Goal: Task Accomplishment & Management: Manage account settings

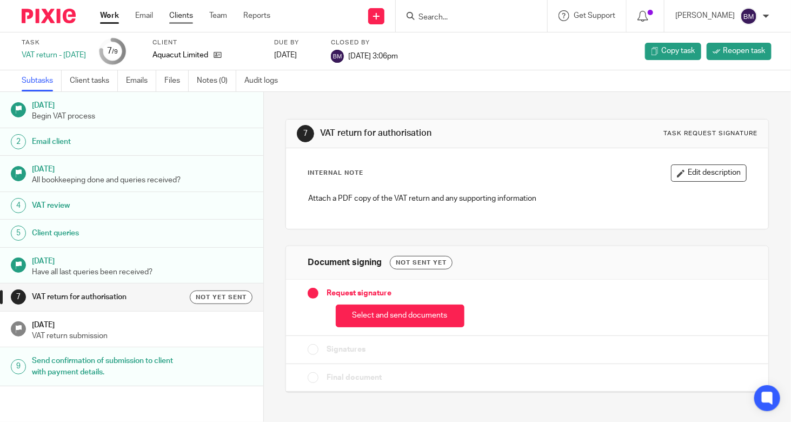
click at [170, 14] on link "Clients" at bounding box center [181, 15] width 24 height 11
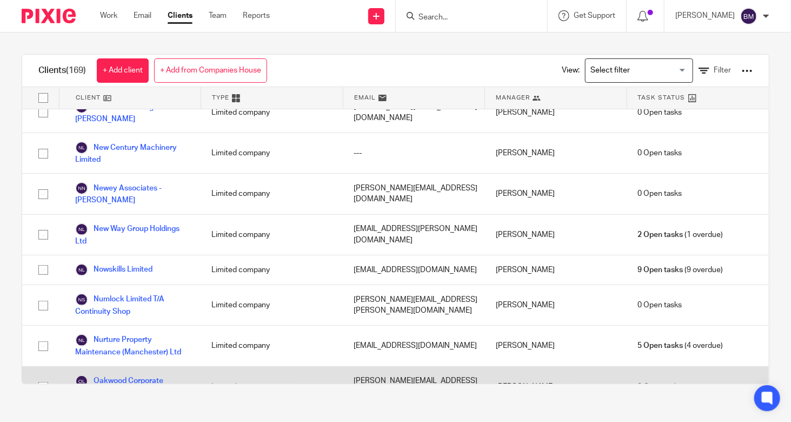
scroll to position [4163, 0]
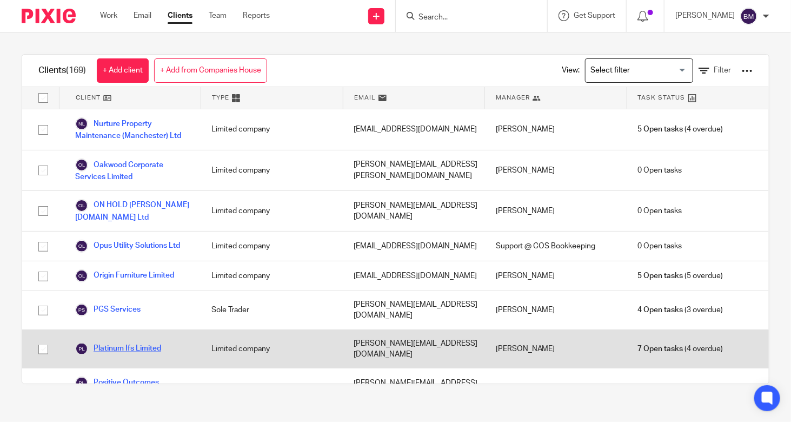
click at [115, 342] on link "Platinum Ifs Limited" at bounding box center [118, 348] width 86 height 13
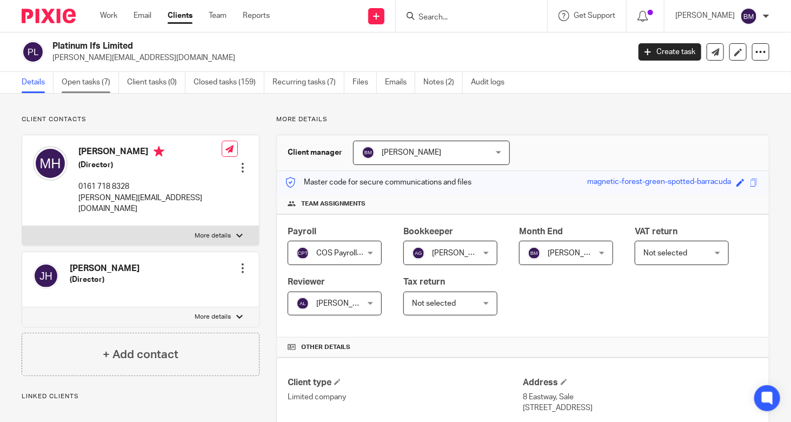
click at [108, 85] on link "Open tasks (7)" at bounding box center [90, 82] width 57 height 21
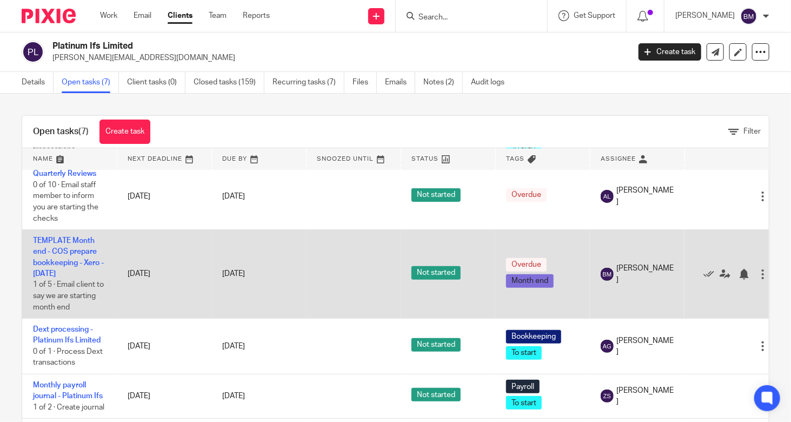
scroll to position [125, 0]
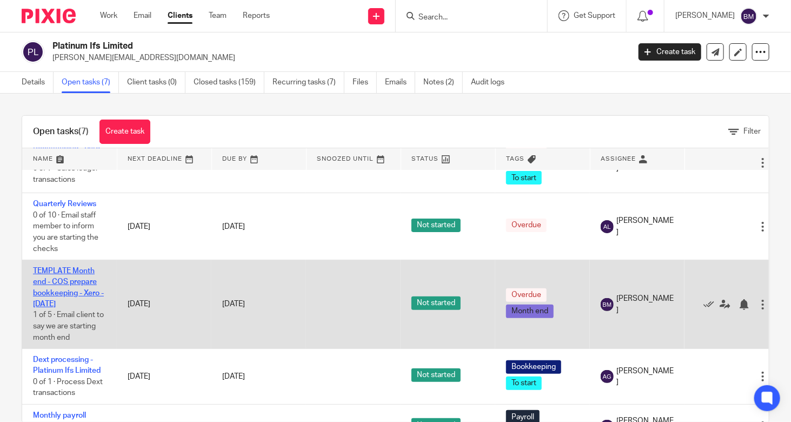
click at [77, 298] on link "TEMPLATE Month end - COS prepare bookkeeping - Xero - August 2025" at bounding box center [68, 287] width 71 height 41
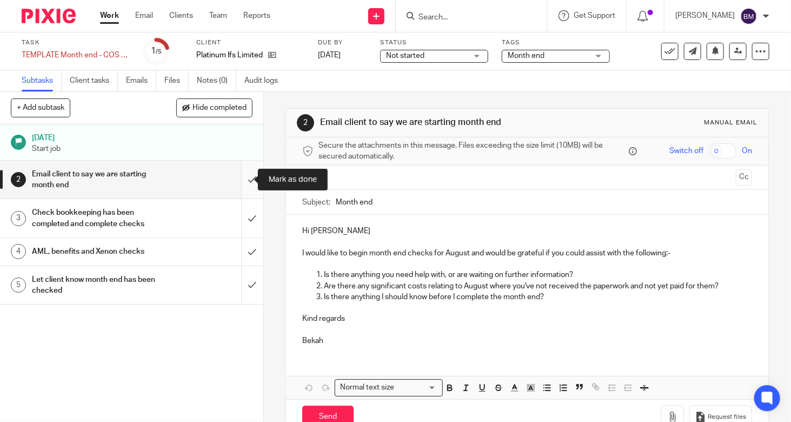
click at [240, 177] on input "submit" at bounding box center [131, 180] width 263 height 38
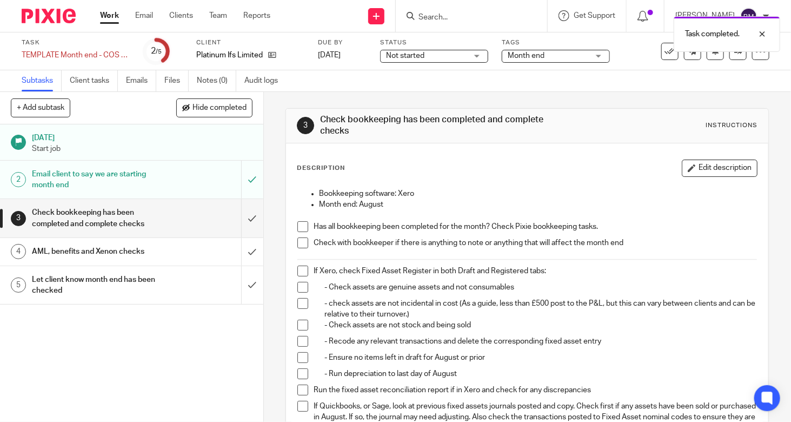
click at [297, 242] on span at bounding box center [302, 242] width 11 height 11
click at [302, 268] on span at bounding box center [302, 270] width 11 height 11
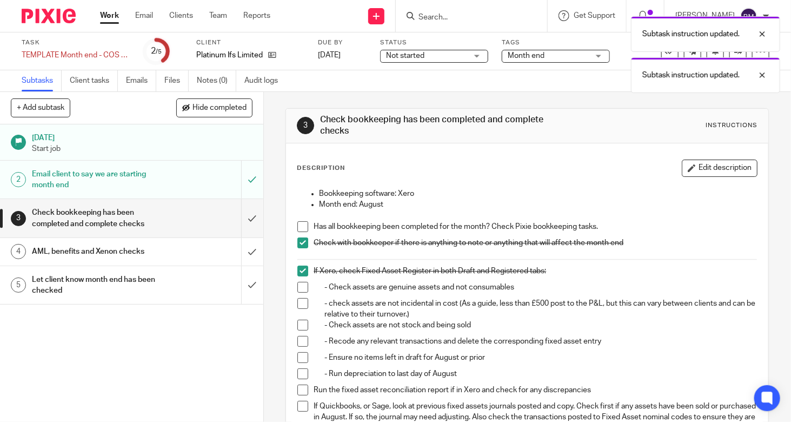
click at [298, 288] on span at bounding box center [302, 287] width 11 height 11
click at [297, 302] on span at bounding box center [302, 303] width 11 height 11
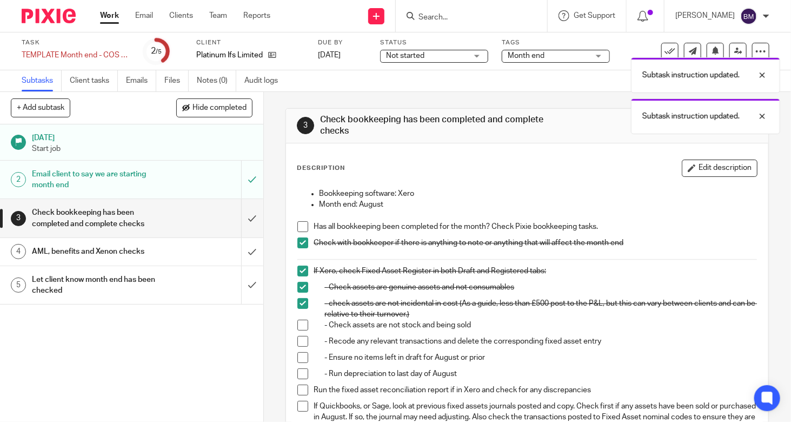
click at [297, 317] on li "- check assets are not incidental in cost (As a guide, less than £500 post to t…" at bounding box center [527, 309] width 460 height 22
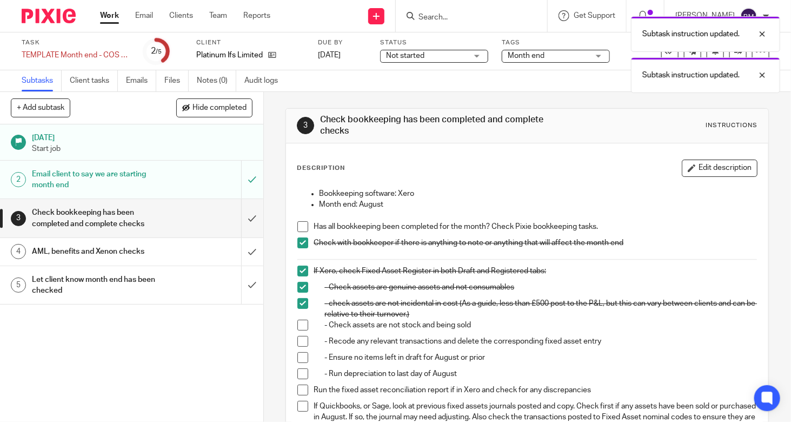
click at [297, 326] on span at bounding box center [302, 325] width 11 height 11
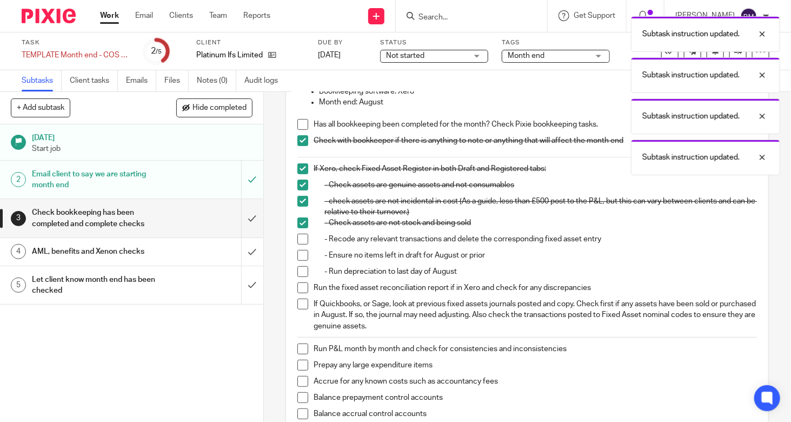
scroll to position [108, 0]
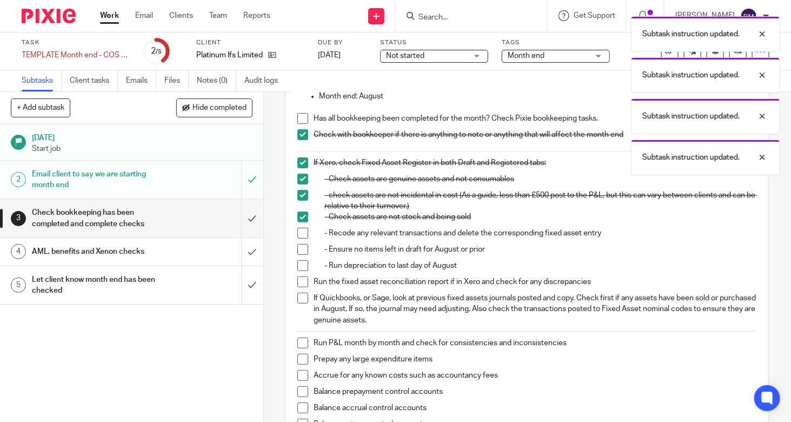
click at [300, 235] on span at bounding box center [302, 233] width 11 height 11
click at [297, 251] on span at bounding box center [302, 249] width 11 height 11
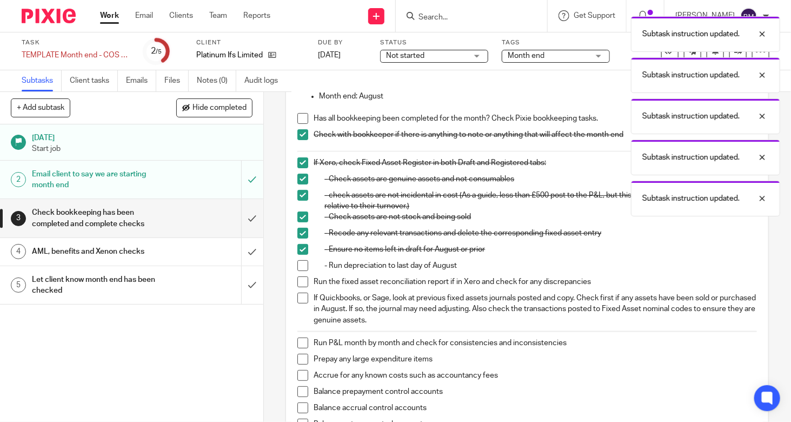
click at [297, 264] on span at bounding box center [302, 265] width 11 height 11
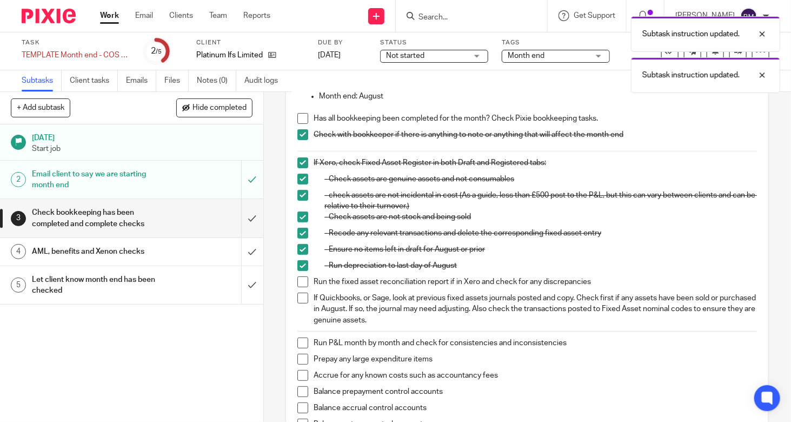
click at [297, 282] on span at bounding box center [302, 281] width 11 height 11
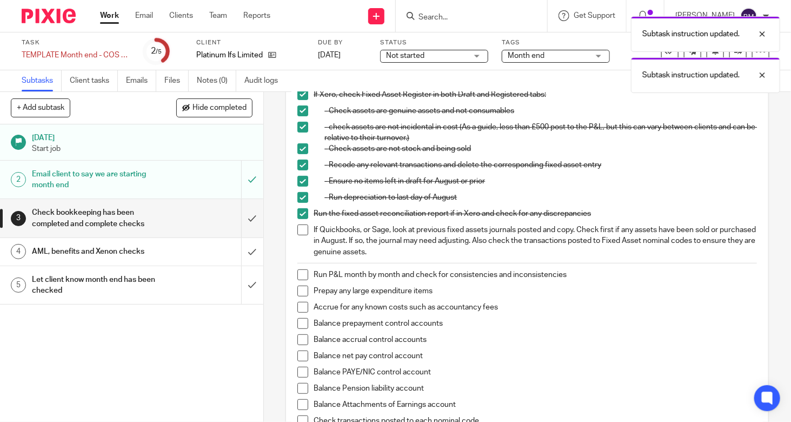
scroll to position [216, 0]
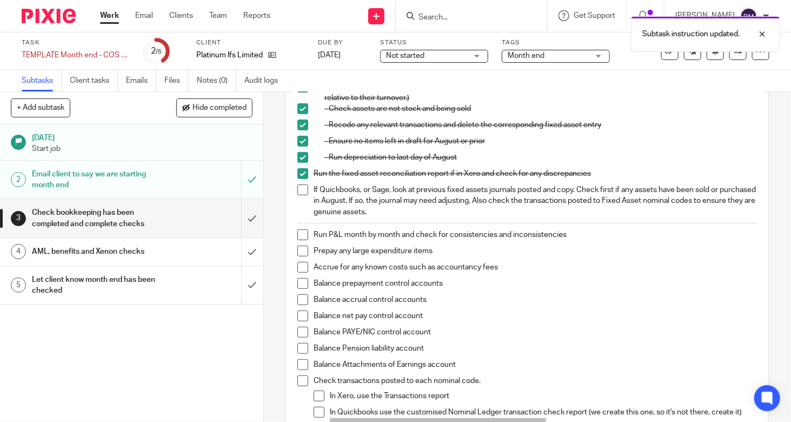
click at [303, 232] on span at bounding box center [302, 234] width 11 height 11
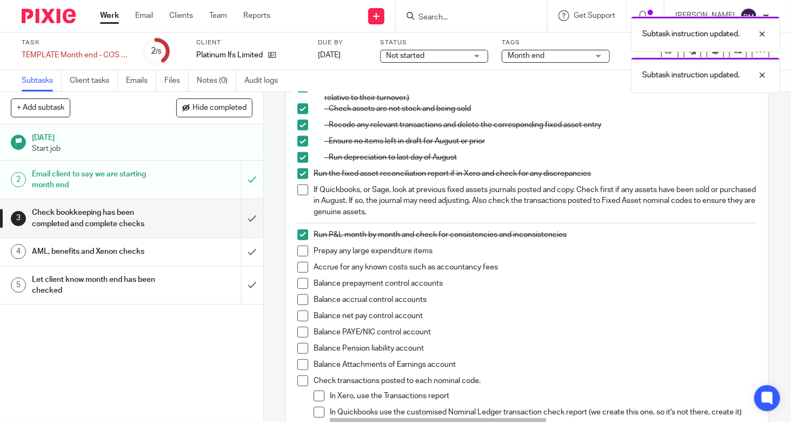
click at [303, 249] on span at bounding box center [302, 250] width 11 height 11
click at [299, 267] on span at bounding box center [302, 267] width 11 height 11
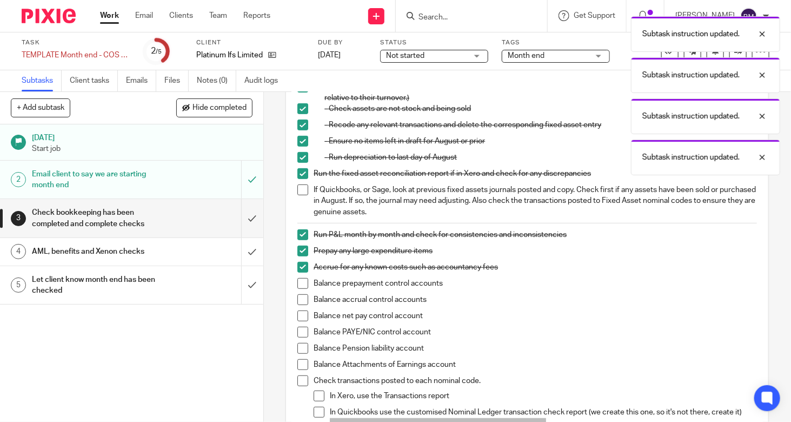
click at [299, 281] on span at bounding box center [302, 283] width 11 height 11
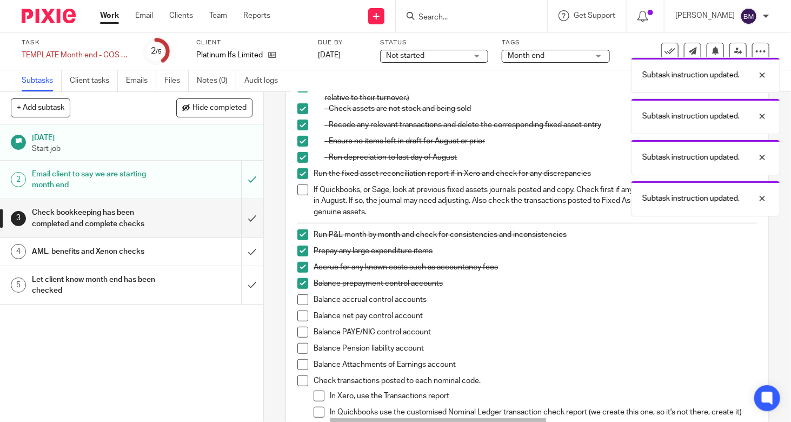
click at [299, 297] on span at bounding box center [302, 299] width 11 height 11
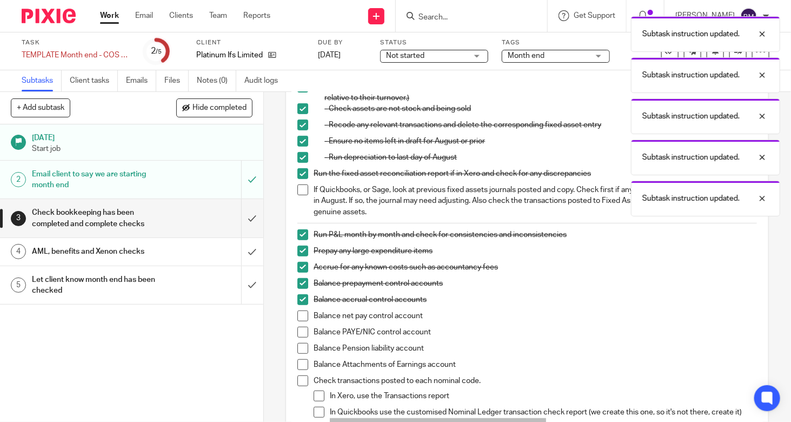
click at [299, 315] on span at bounding box center [302, 315] width 11 height 11
click at [298, 327] on span at bounding box center [302, 332] width 11 height 11
click at [298, 343] on span at bounding box center [302, 348] width 11 height 11
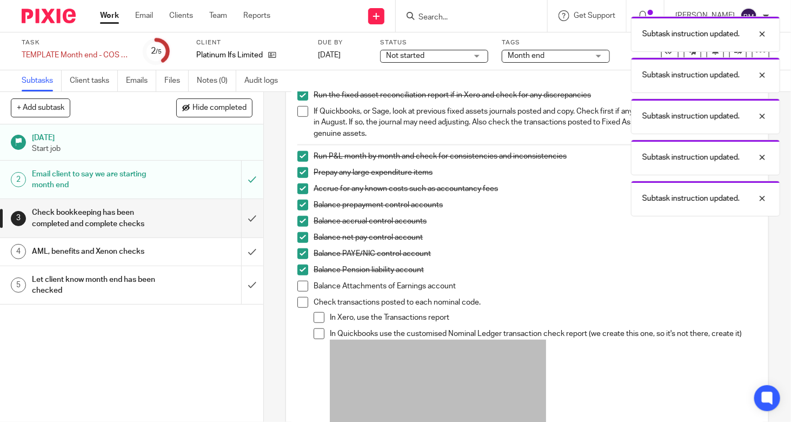
scroll to position [378, 0]
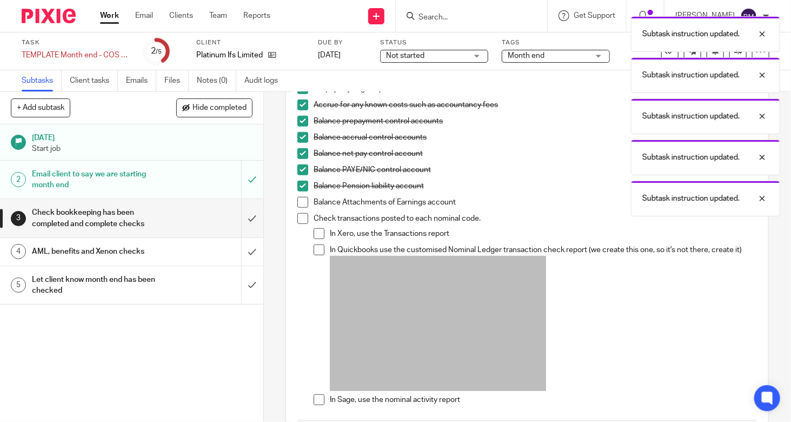
click at [299, 215] on span at bounding box center [302, 218] width 11 height 11
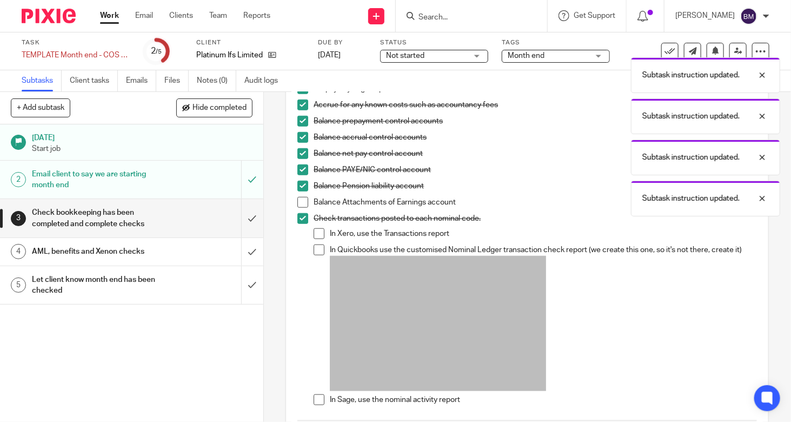
click at [318, 230] on span at bounding box center [319, 233] width 11 height 11
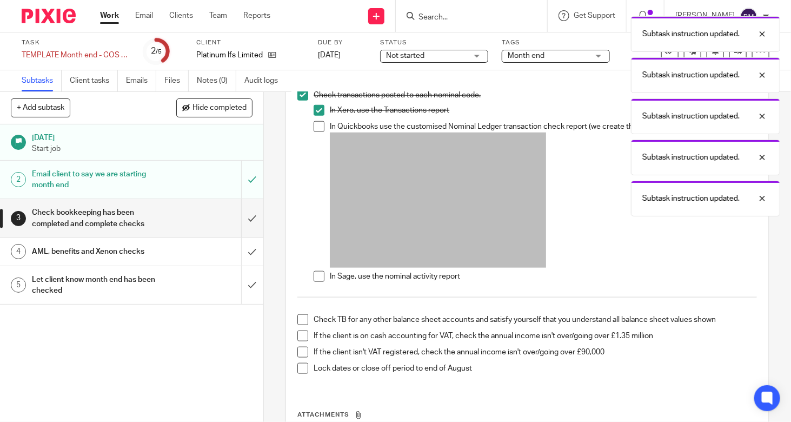
scroll to position [541, 0]
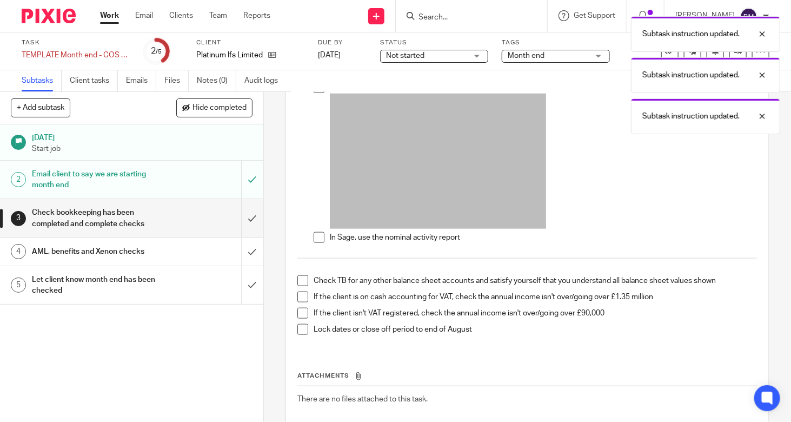
click at [298, 278] on span at bounding box center [302, 280] width 11 height 11
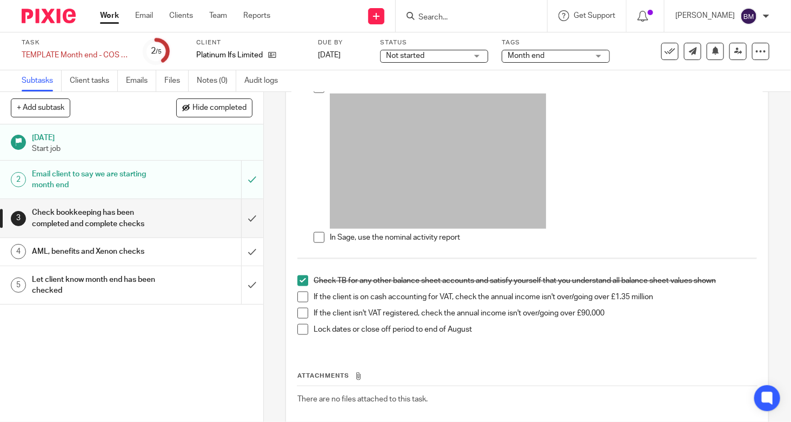
click at [298, 324] on span at bounding box center [302, 329] width 11 height 11
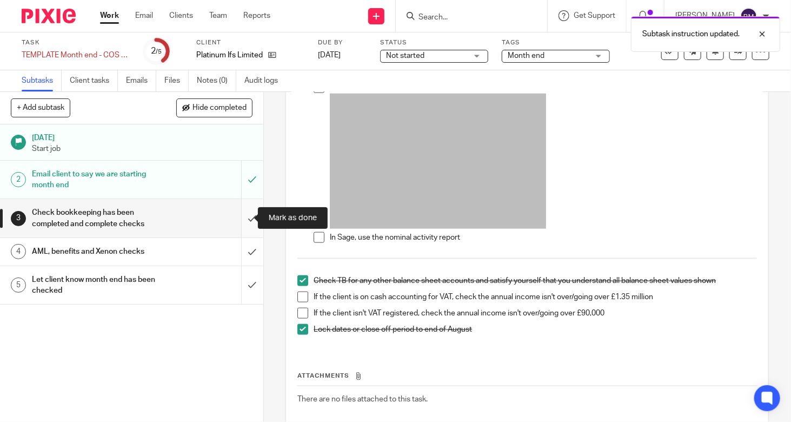
click at [239, 211] on input "submit" at bounding box center [131, 218] width 263 height 38
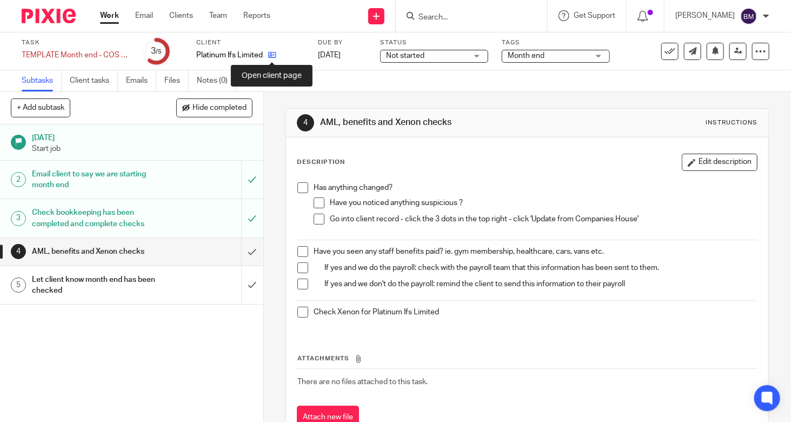
click at [270, 55] on icon at bounding box center [272, 55] width 8 height 8
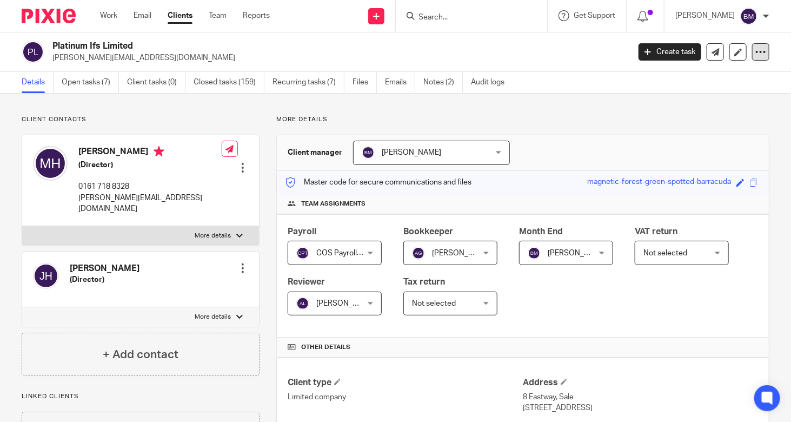
click at [755, 51] on icon at bounding box center [760, 51] width 11 height 11
click at [676, 80] on link "Update from Companies House" at bounding box center [693, 79] width 119 height 16
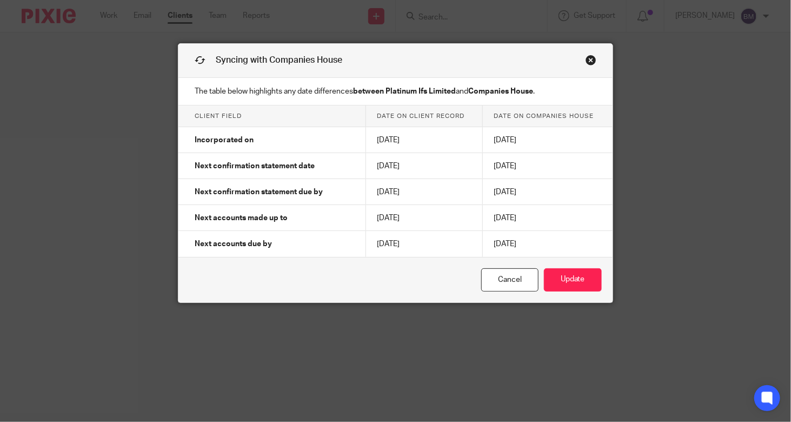
click at [587, 60] on link "Close this dialog window" at bounding box center [591, 62] width 11 height 15
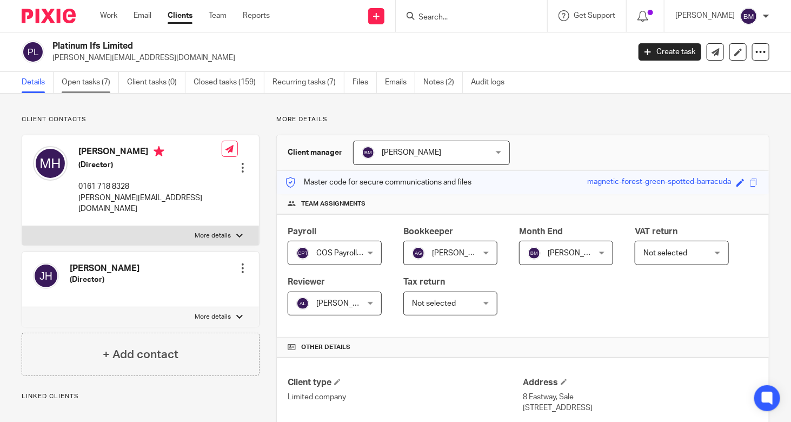
click at [84, 78] on link "Open tasks (7)" at bounding box center [90, 82] width 57 height 21
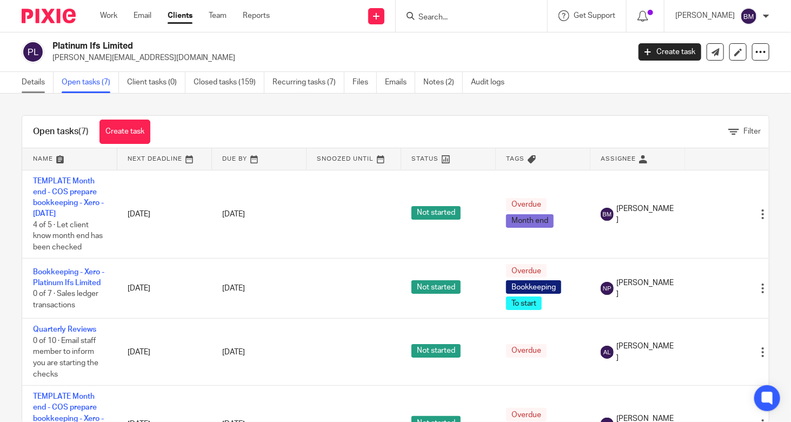
click at [40, 81] on link "Details" at bounding box center [38, 82] width 32 height 21
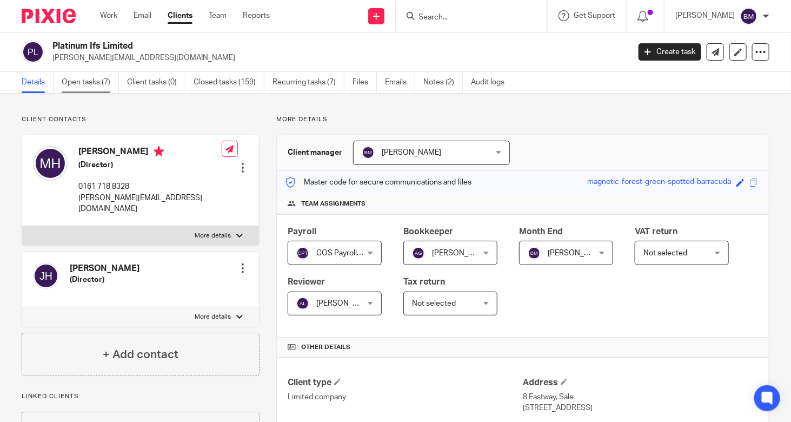
click at [83, 81] on link "Open tasks (7)" at bounding box center [90, 82] width 57 height 21
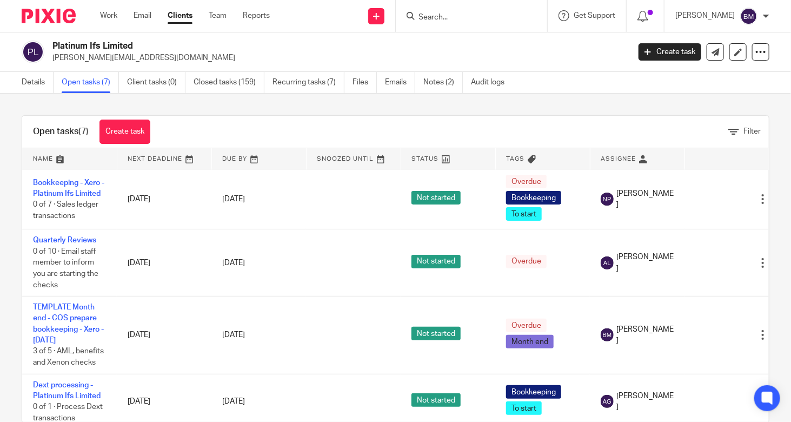
scroll to position [223, 0]
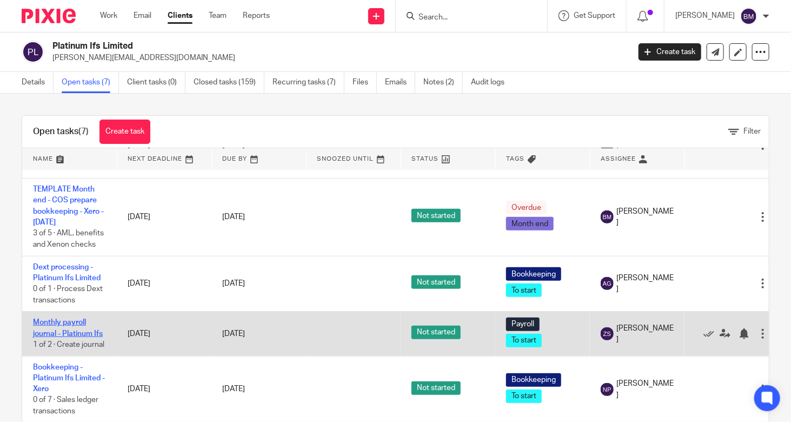
click at [64, 318] on link "Monthly payroll journal - Platinum Ifs" at bounding box center [68, 327] width 70 height 18
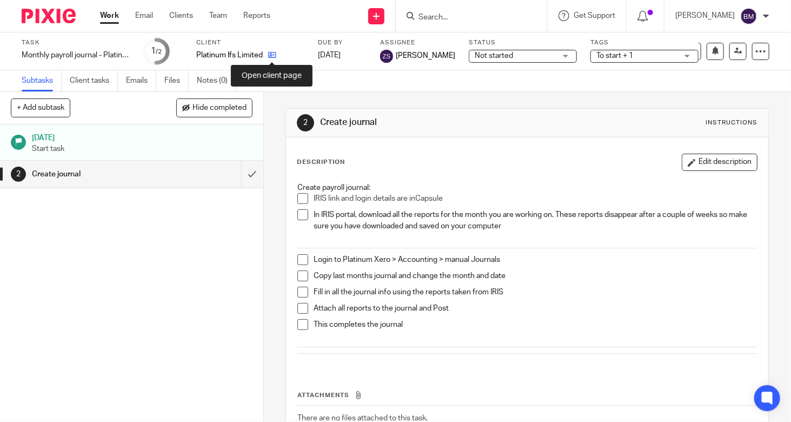
click at [274, 58] on icon at bounding box center [272, 55] width 8 height 8
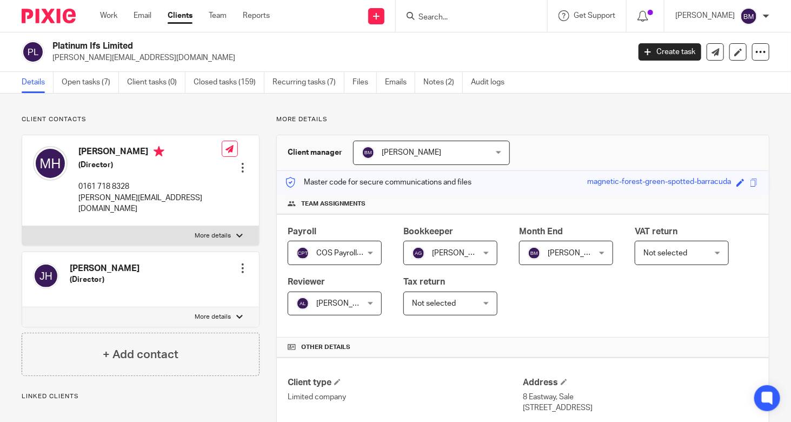
click at [75, 79] on link "Open tasks (7)" at bounding box center [90, 82] width 57 height 21
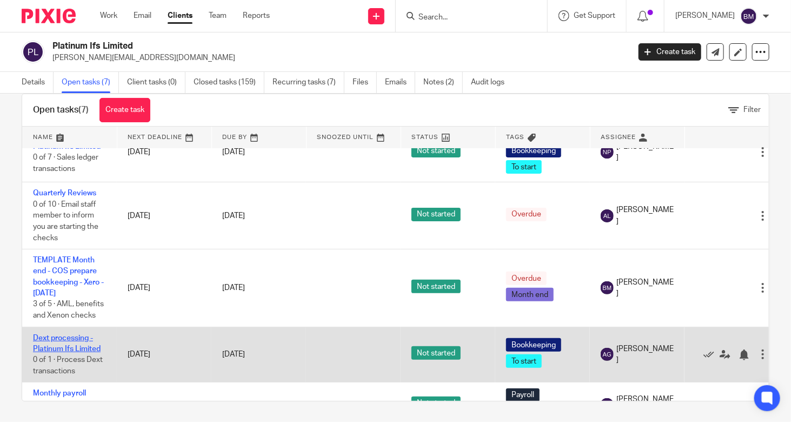
scroll to position [115, 0]
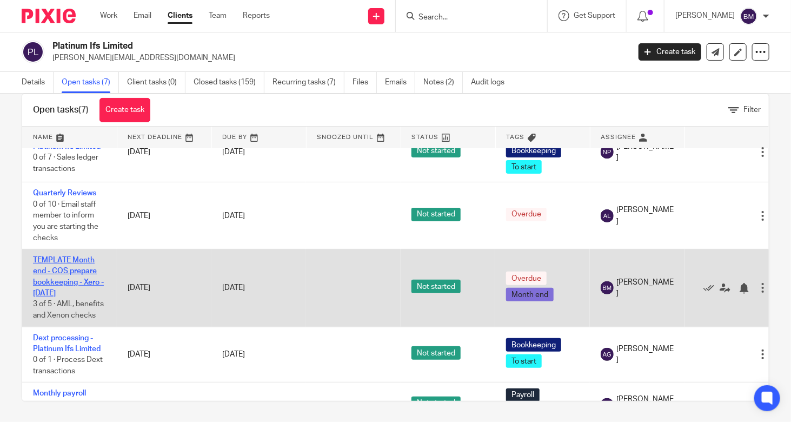
click at [83, 281] on link "TEMPLATE Month end - COS prepare bookkeeping - Xero - [DATE]" at bounding box center [68, 276] width 71 height 41
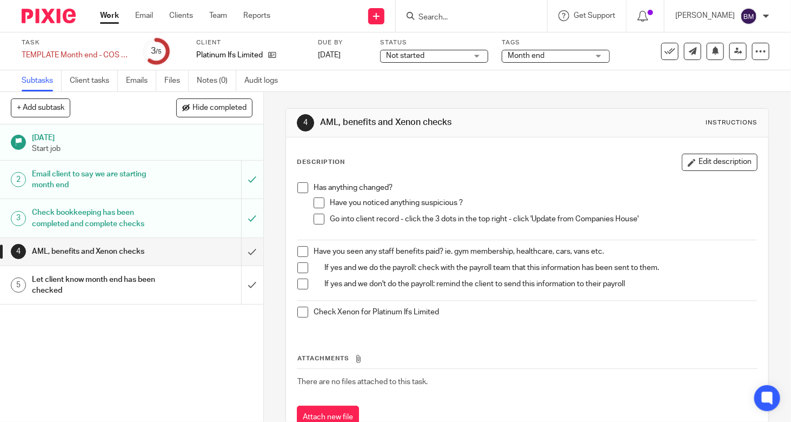
click at [481, 60] on div "Not started Not started" at bounding box center [434, 56] width 108 height 13
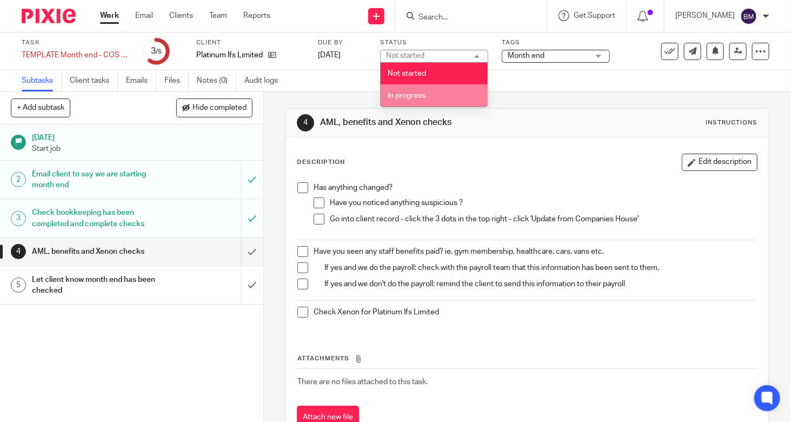
click at [412, 94] on span "In progress" at bounding box center [407, 96] width 38 height 8
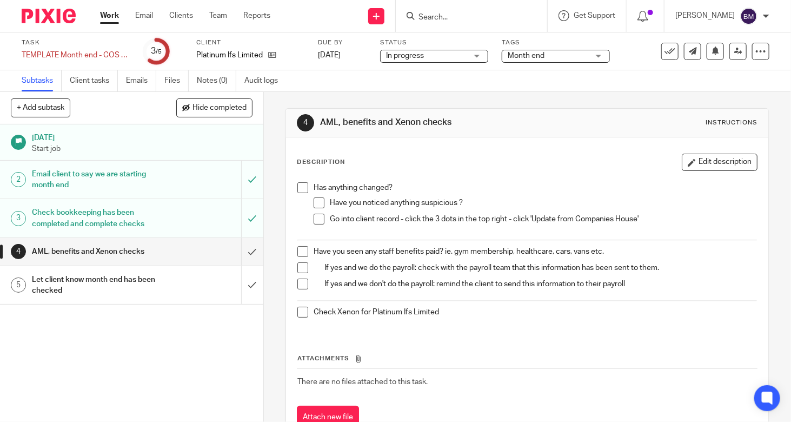
click at [546, 58] on span "Month end" at bounding box center [548, 55] width 81 height 11
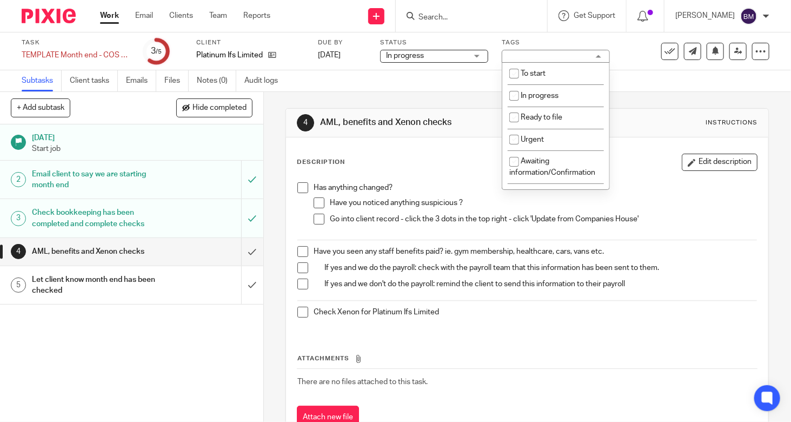
click at [546, 58] on div "Month end" at bounding box center [556, 56] width 108 height 13
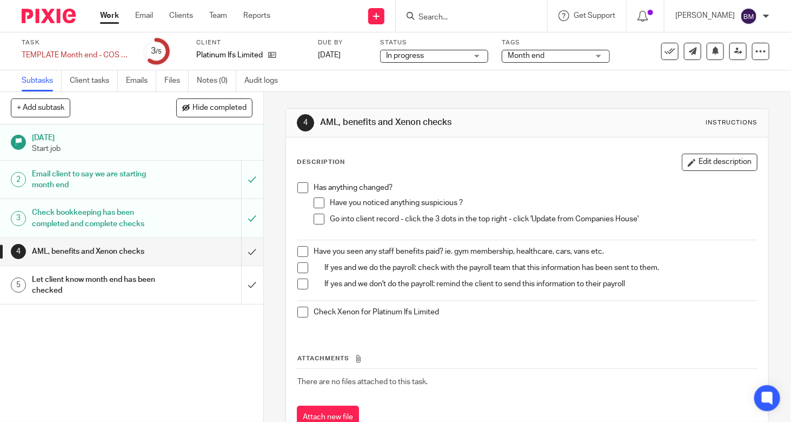
click at [320, 220] on span at bounding box center [319, 219] width 11 height 11
click at [300, 264] on span at bounding box center [302, 267] width 11 height 11
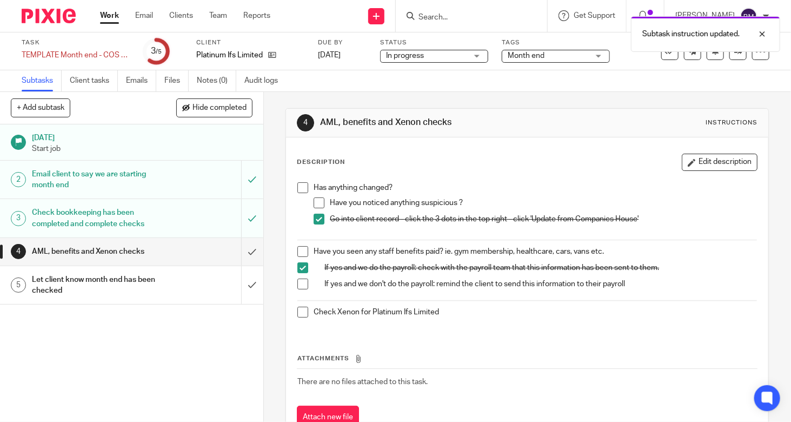
click at [298, 250] on span at bounding box center [302, 251] width 11 height 11
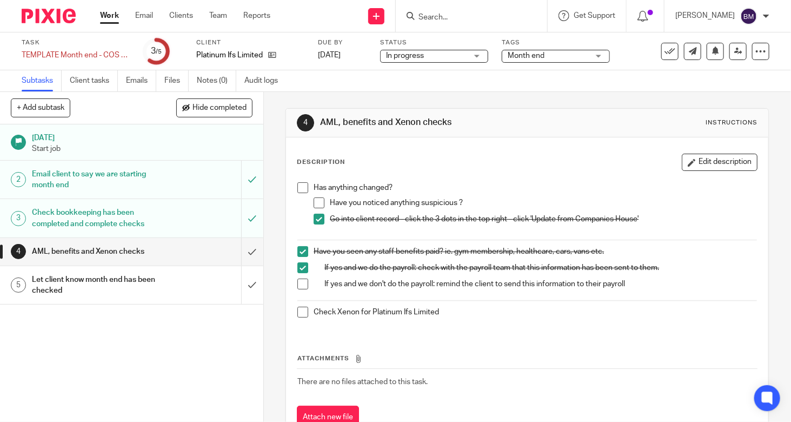
click at [301, 307] on span at bounding box center [302, 312] width 11 height 11
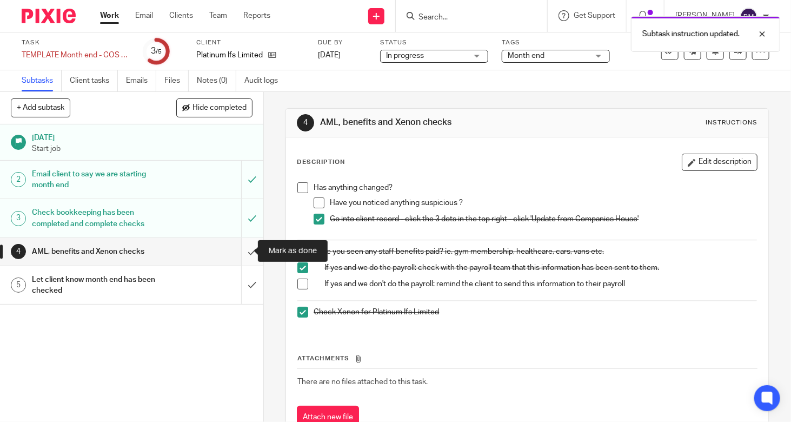
drag, startPoint x: 234, startPoint y: 252, endPoint x: 244, endPoint y: 248, distance: 11.1
click at [235, 252] on input "submit" at bounding box center [131, 251] width 263 height 27
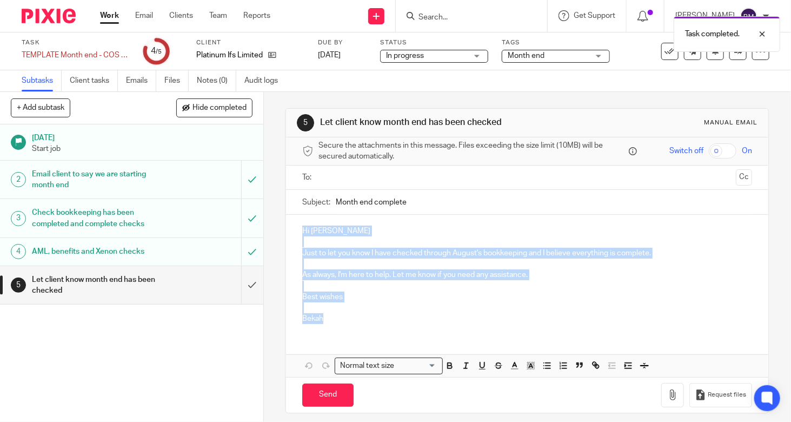
drag, startPoint x: 330, startPoint y: 323, endPoint x: 284, endPoint y: 207, distance: 125.3
click at [286, 207] on form "Secure the attachments in this message. Files exceeding the size limit (10MB) w…" at bounding box center [527, 274] width 482 height 275
copy div "Hi [PERSON_NAME] Just to let you know I have checked through August's bookkeepi…"
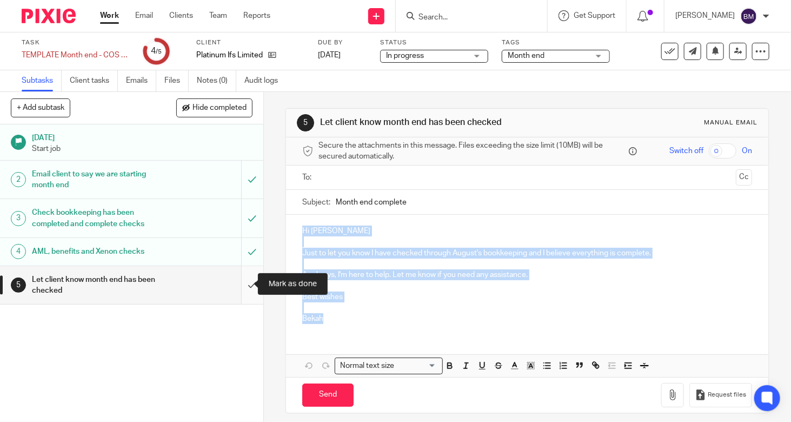
click at [243, 286] on input "submit" at bounding box center [131, 285] width 263 height 38
